Goal: Transaction & Acquisition: Book appointment/travel/reservation

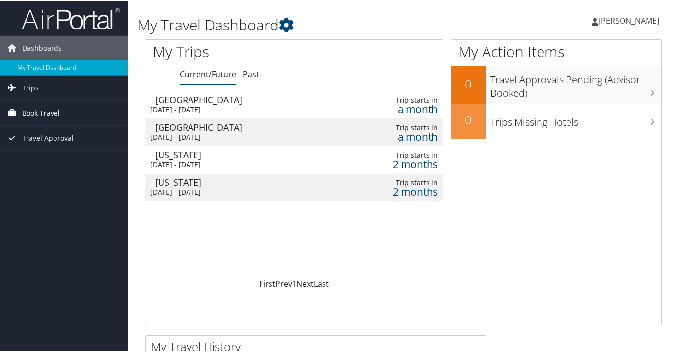
click at [29, 112] on span "Book Travel" at bounding box center [41, 112] width 38 height 25
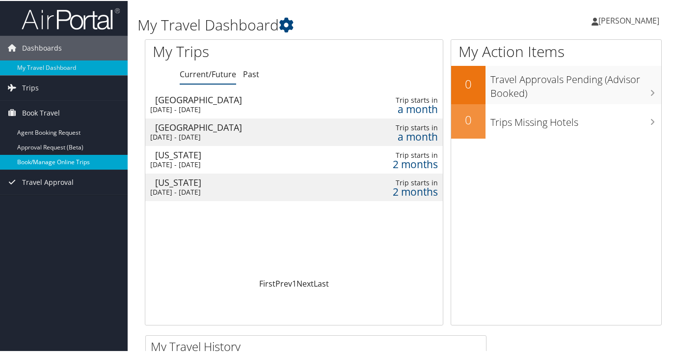
click at [41, 158] on link "Book/Manage Online Trips" at bounding box center [64, 161] width 128 height 15
